Goal: Find specific page/section: Find specific page/section

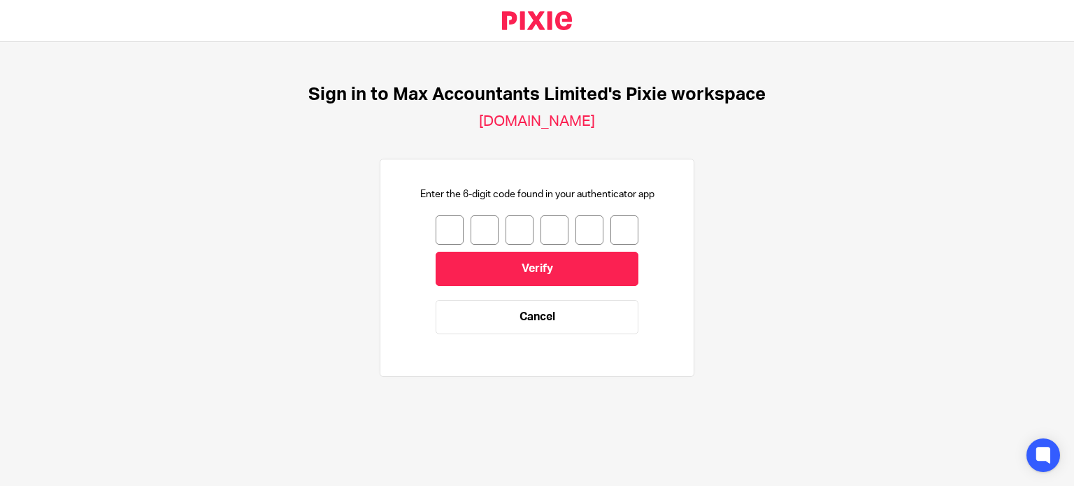
click at [436, 234] on input "number" at bounding box center [450, 229] width 28 height 29
type input "0"
type input "3"
type input "7"
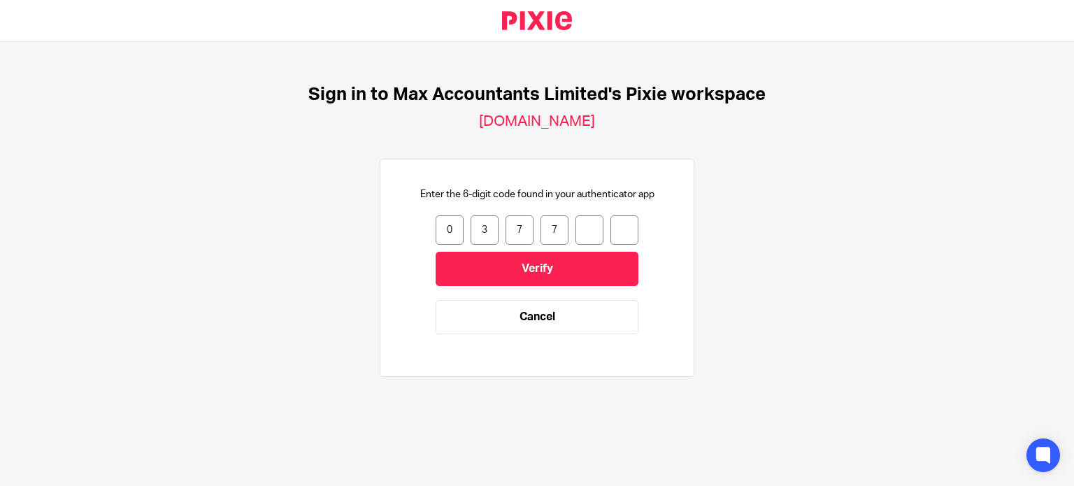
type input "4"
type input "9"
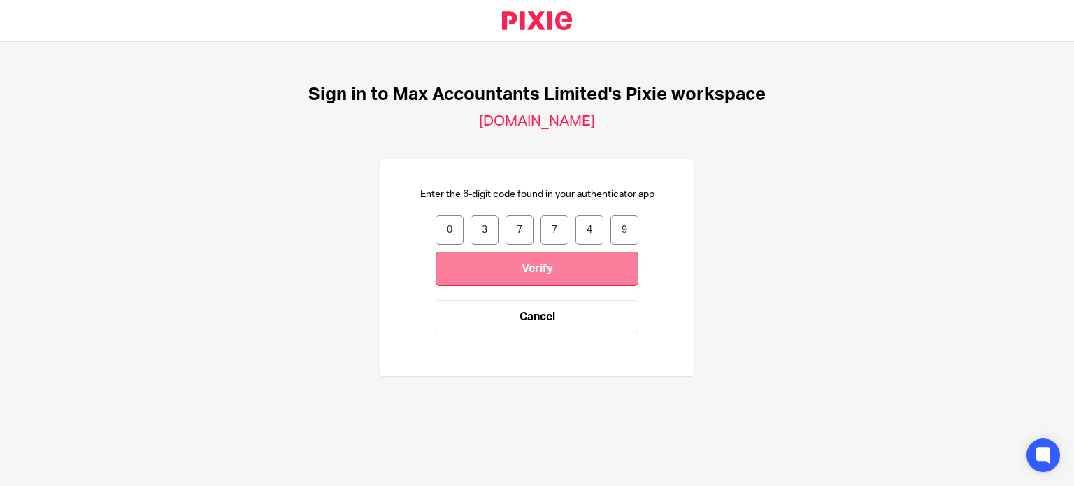
click at [523, 271] on input "Verify" at bounding box center [537, 269] width 203 height 34
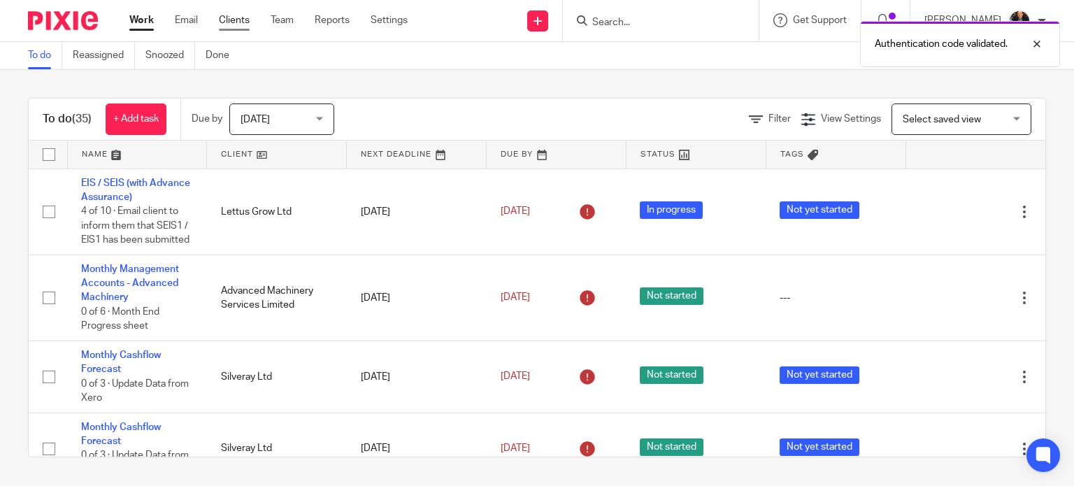
click at [229, 22] on link "Clients" at bounding box center [234, 20] width 31 height 14
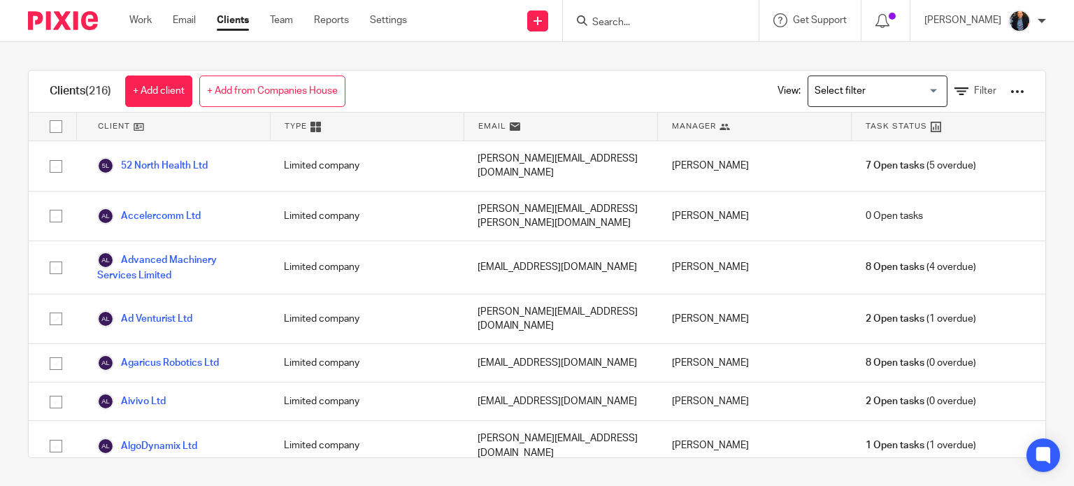
click at [824, 87] on input "Search for option" at bounding box center [874, 91] width 129 height 24
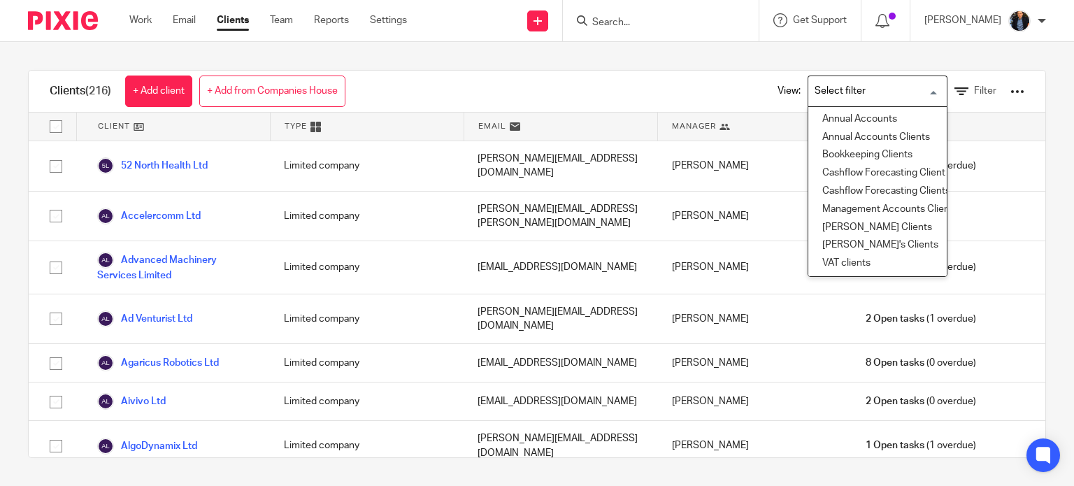
click at [629, 23] on input "Search" at bounding box center [654, 23] width 126 height 13
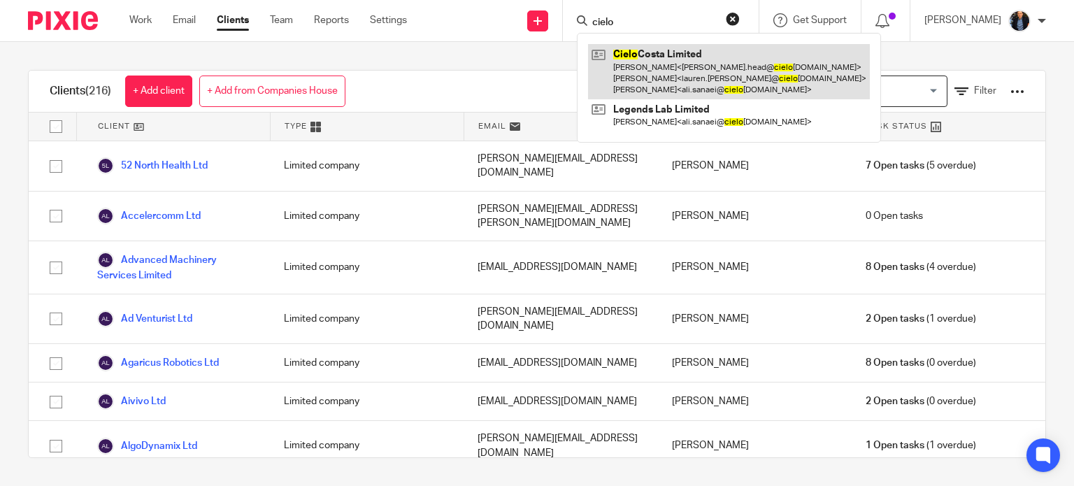
type input "cielo"
click at [675, 59] on link at bounding box center [729, 71] width 282 height 55
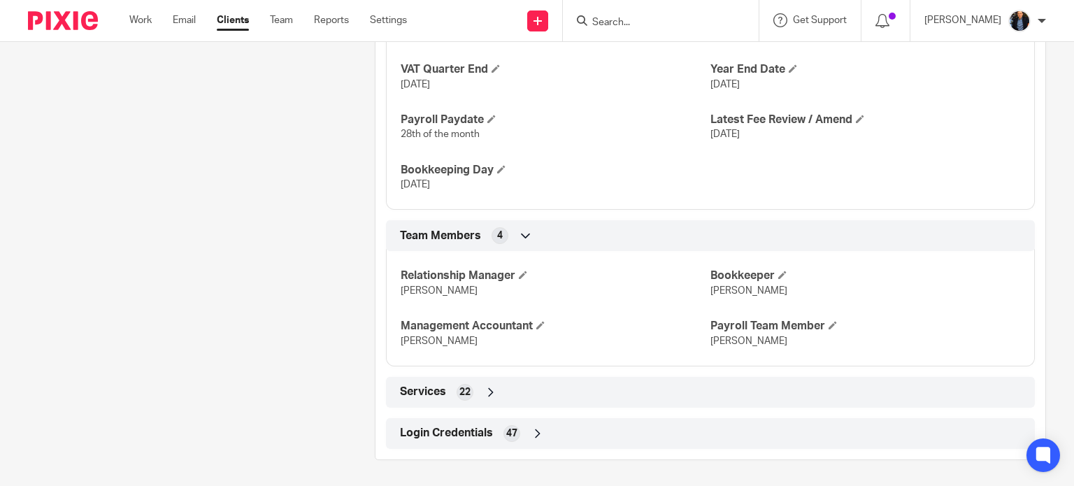
scroll to position [993, 0]
click at [534, 429] on icon at bounding box center [538, 431] width 14 height 14
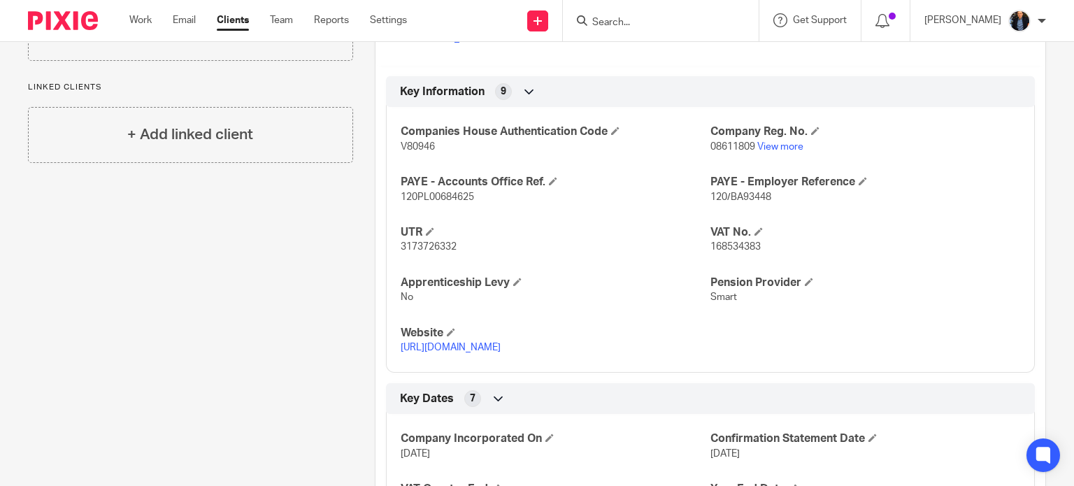
scroll to position [283, 0]
